Goal: Information Seeking & Learning: Learn about a topic

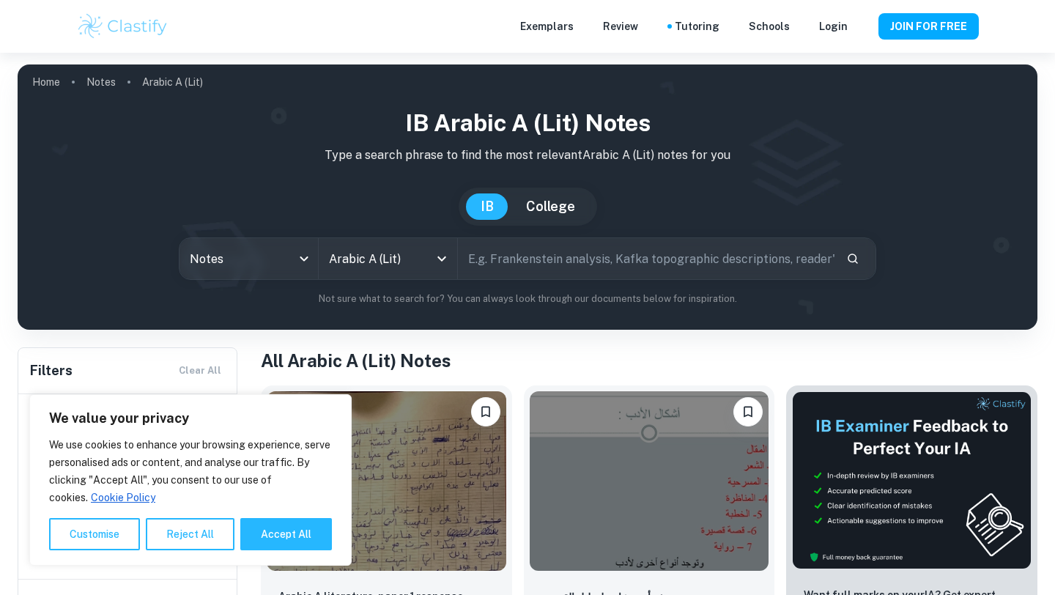
scroll to position [280, 0]
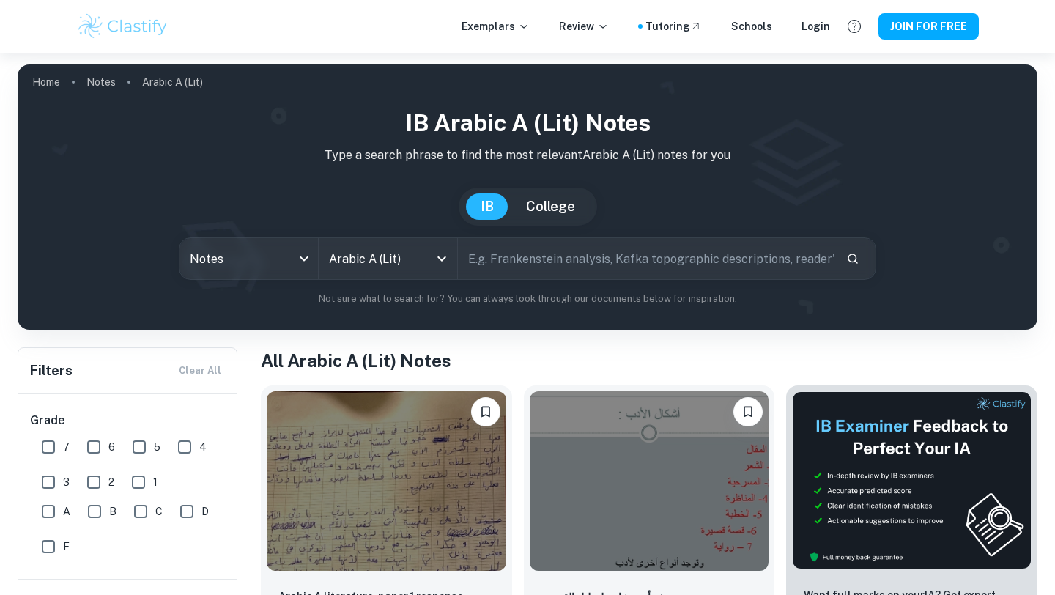
scroll to position [124, 0]
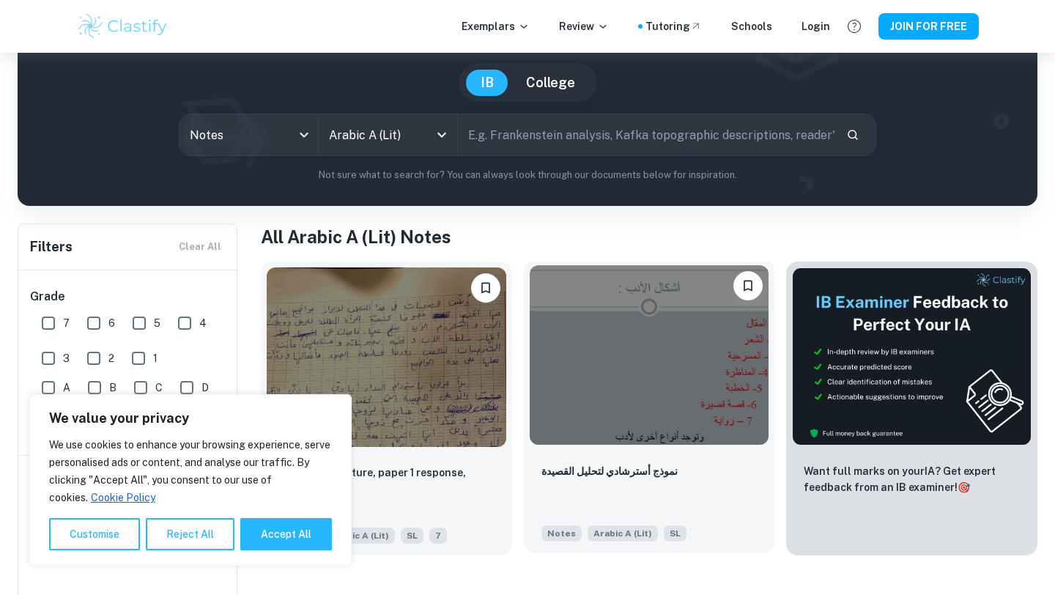
click at [706, 350] on img at bounding box center [650, 355] width 240 height 180
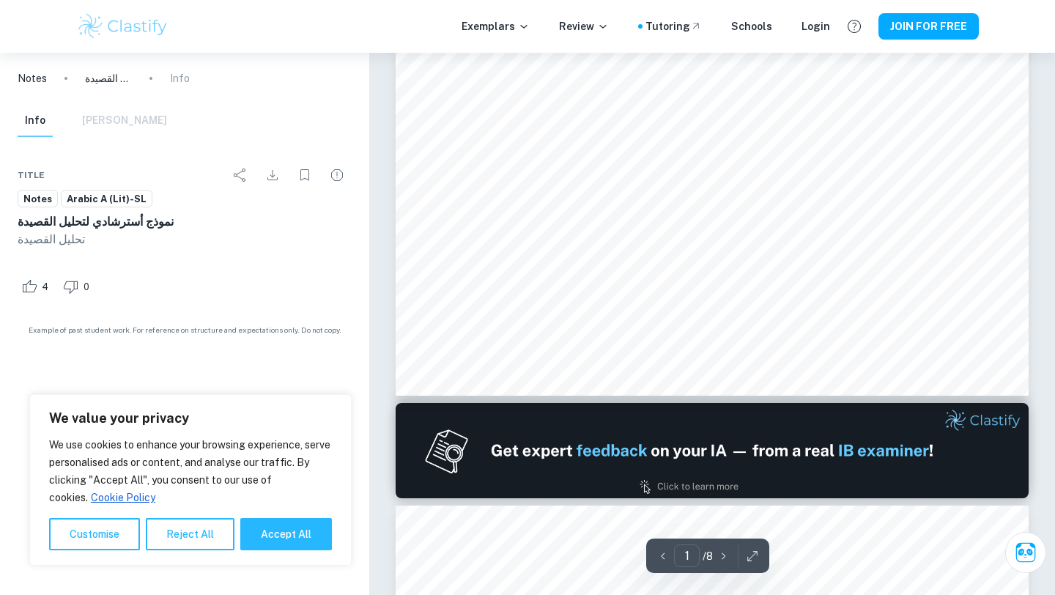
scroll to position [291, 0]
